Goal: Task Accomplishment & Management: Manage account settings

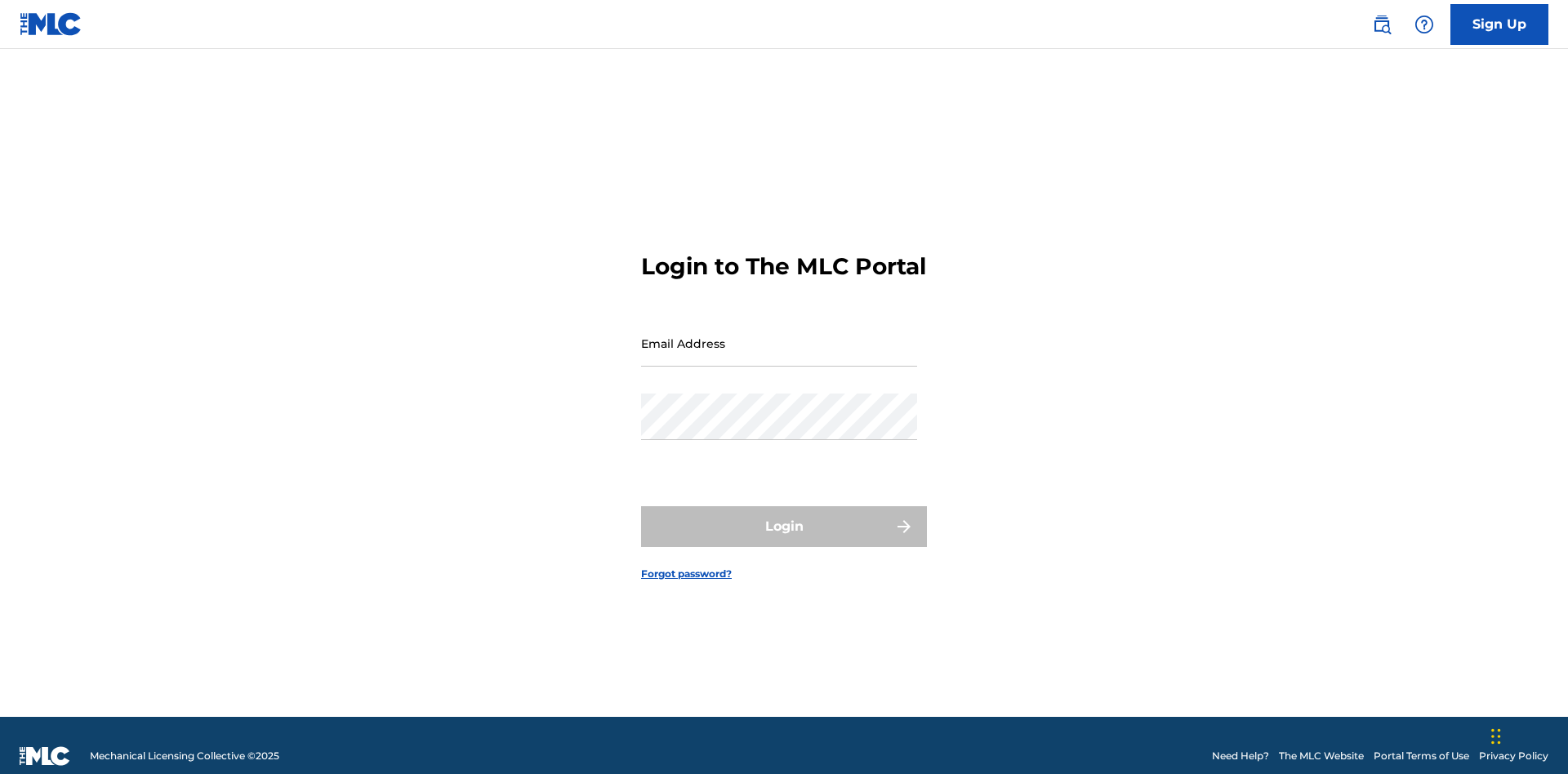
scroll to position [21, 0]
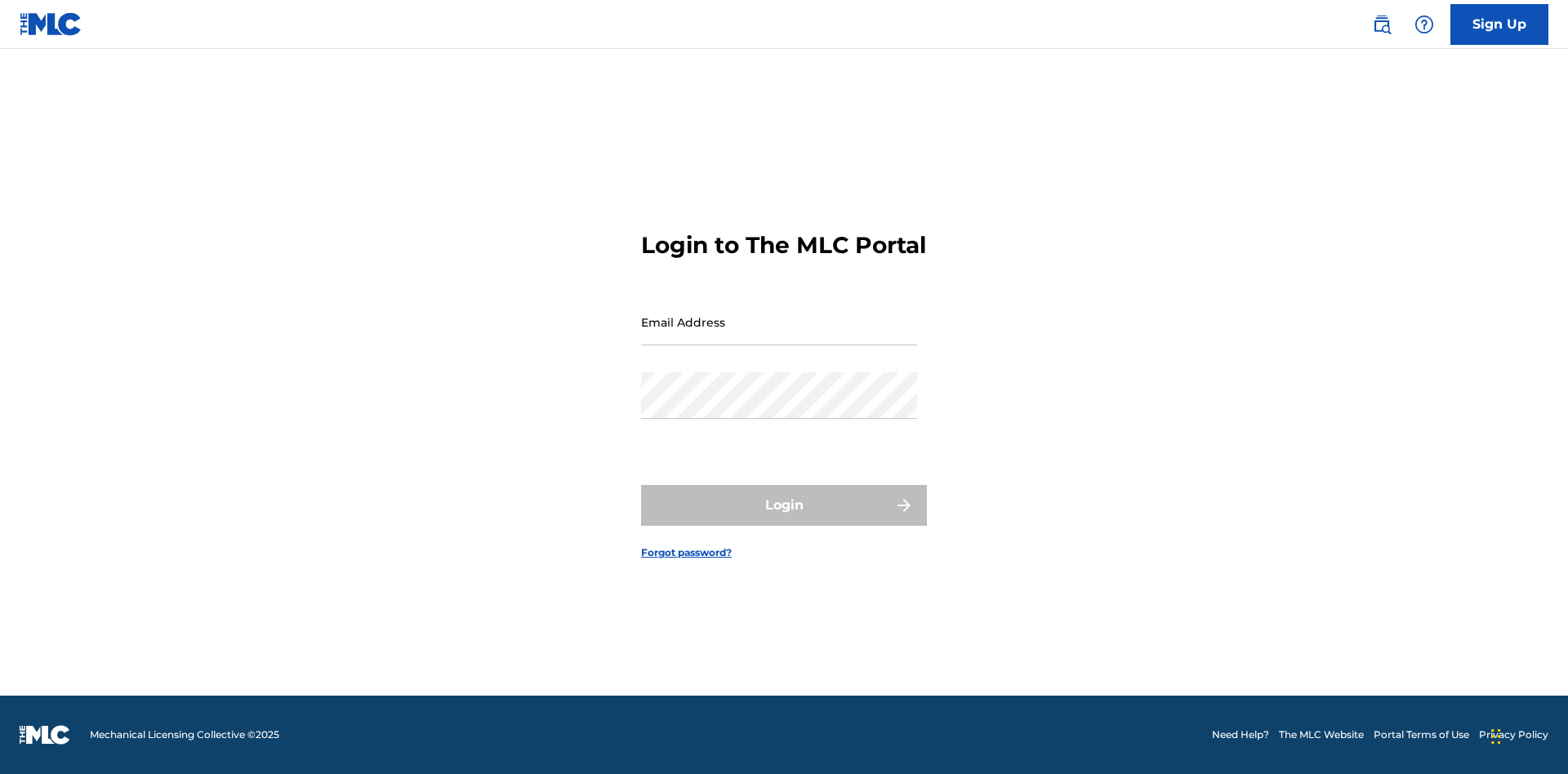
click at [779, 335] on input "Email Address" at bounding box center [779, 322] width 276 height 46
type input "Krystal.Ribble@themlc.com"
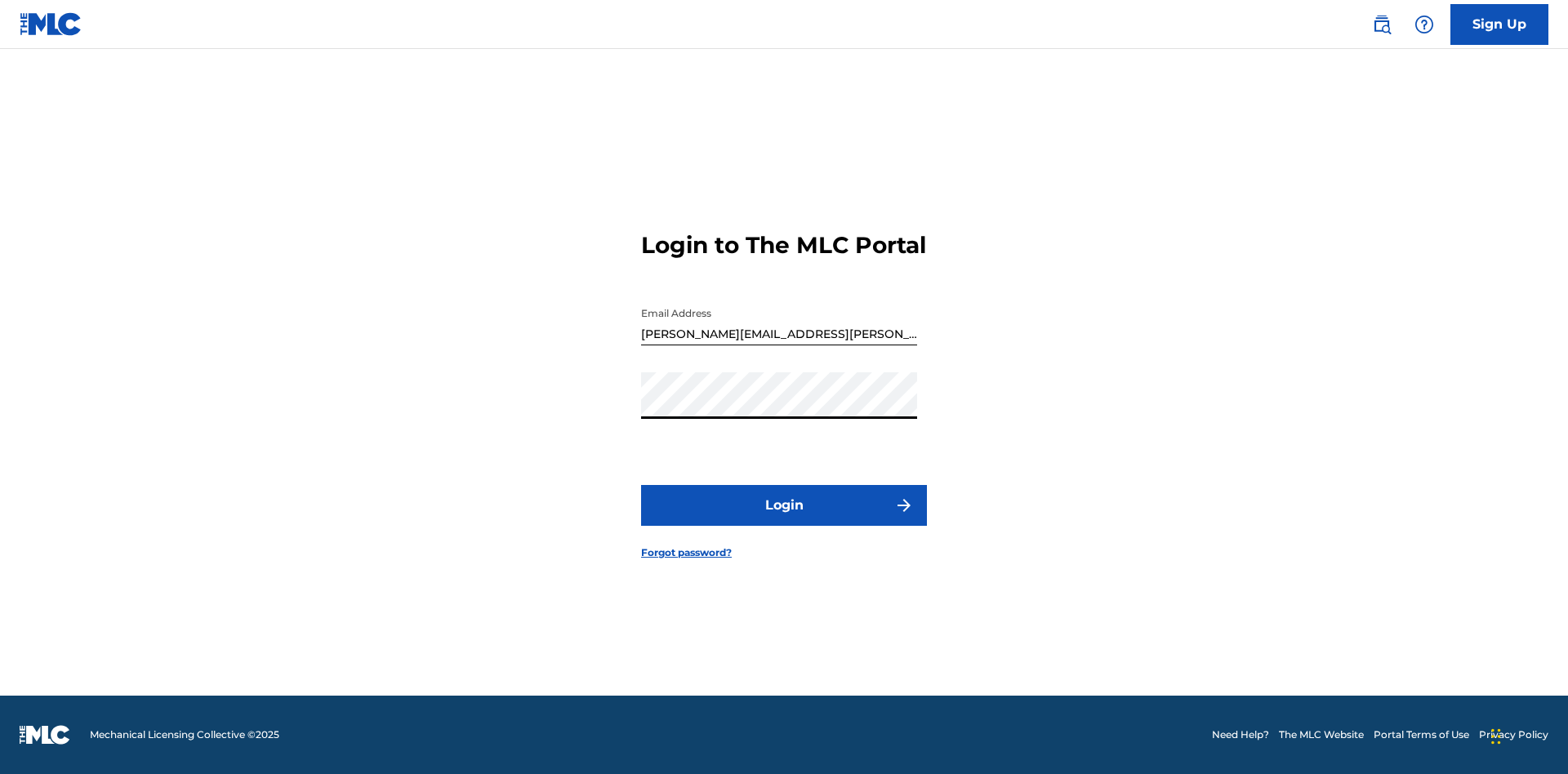
click at [784, 519] on button "Login" at bounding box center [784, 505] width 286 height 41
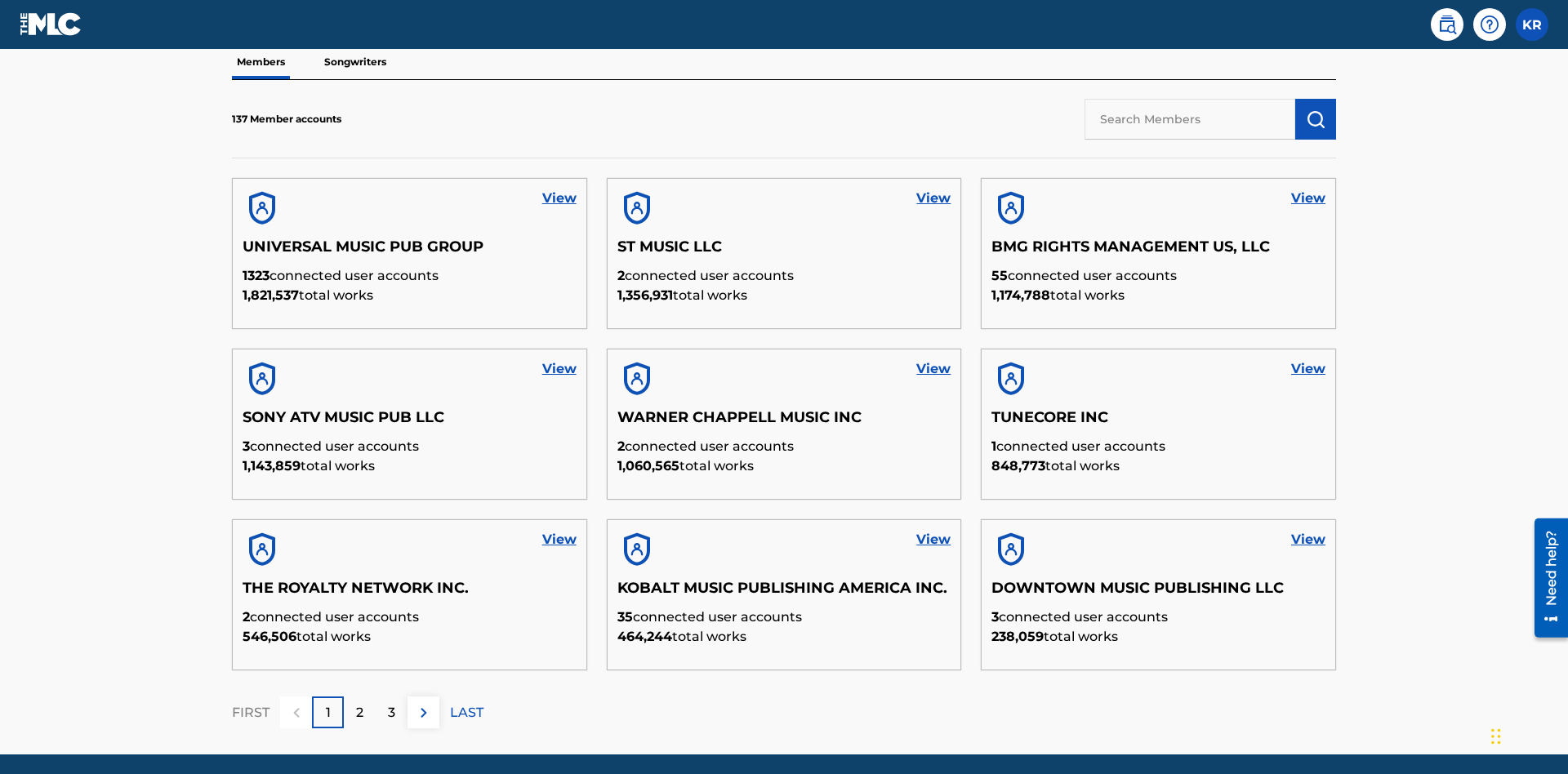
click at [1191, 118] on input "text" at bounding box center [1190, 119] width 211 height 41
type input "King McTesterson"
click at [1316, 110] on img "submit" at bounding box center [1315, 119] width 20 height 20
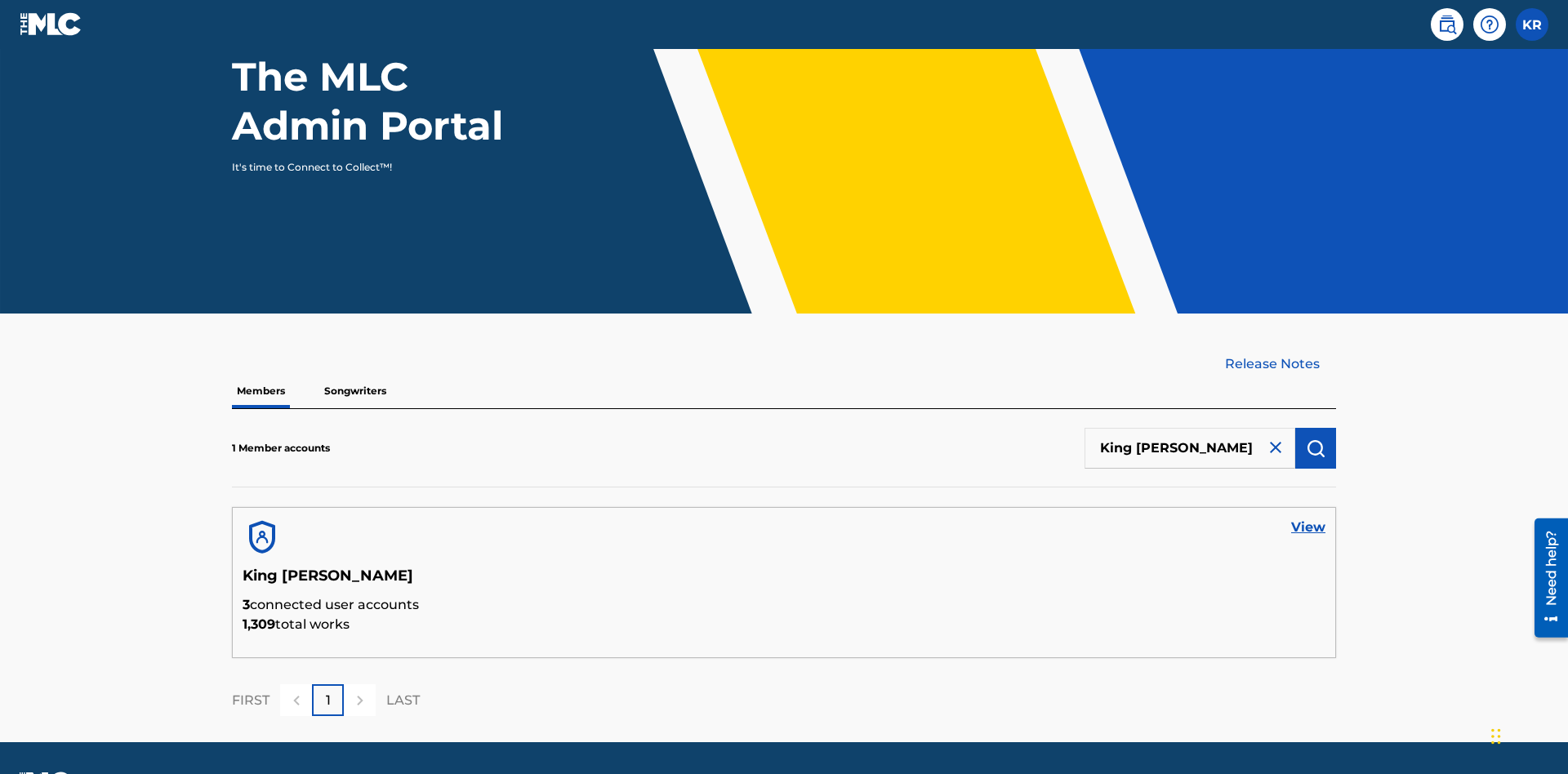
click at [1309, 518] on link "View" at bounding box center [1309, 527] width 34 height 20
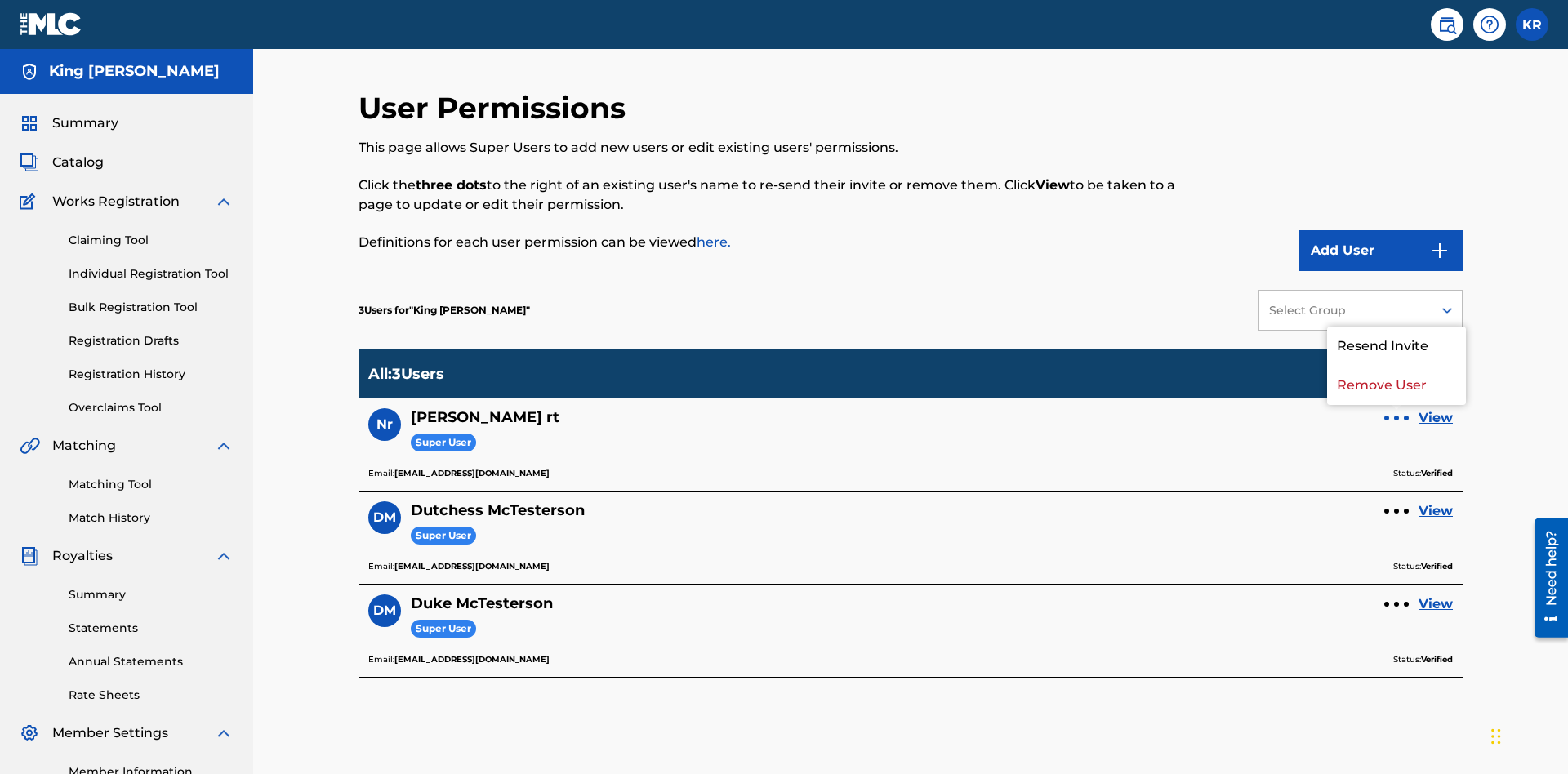
click at [1397, 366] on p "Remove User" at bounding box center [1396, 386] width 138 height 39
click at [1436, 408] on link "View" at bounding box center [1436, 417] width 34 height 20
